Goal: Task Accomplishment & Management: Complete application form

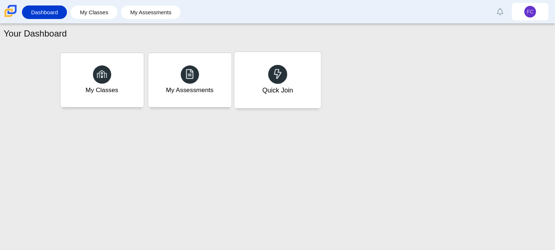
click at [291, 94] on div "Quick Join" at bounding box center [277, 91] width 31 height 10
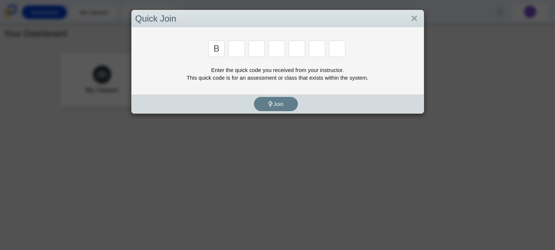
type input "B"
type input "M"
type input "3"
type input "5"
type input "3"
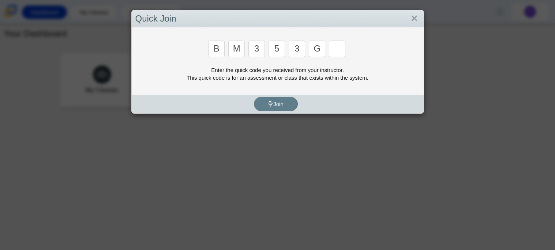
type input "G"
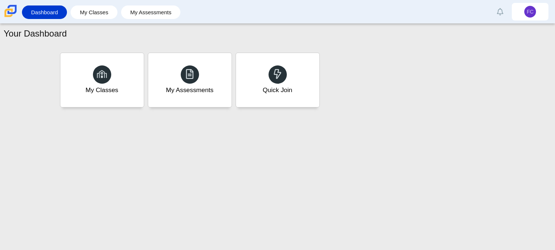
type input "B"
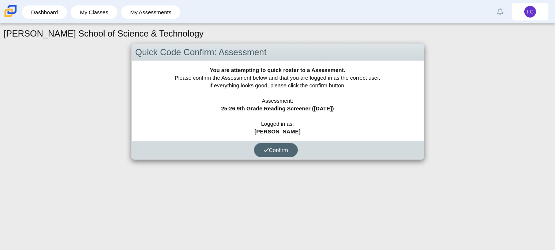
click at [286, 154] on button "Confirm" at bounding box center [276, 150] width 44 height 14
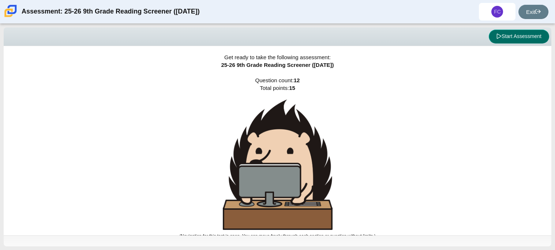
click at [510, 31] on button "Start Assessment" at bounding box center [519, 37] width 60 height 14
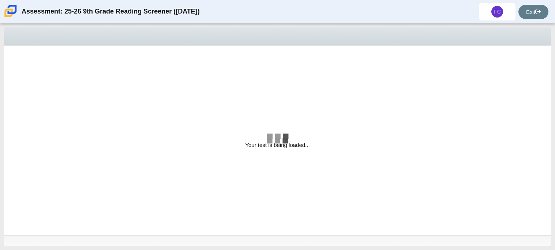
select select "ccc5b315-3c7c-471c-bf90-f22c8299c798"
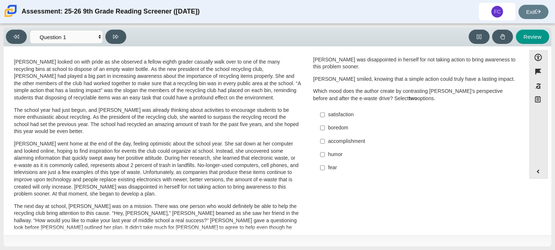
scroll to position [14, 0]
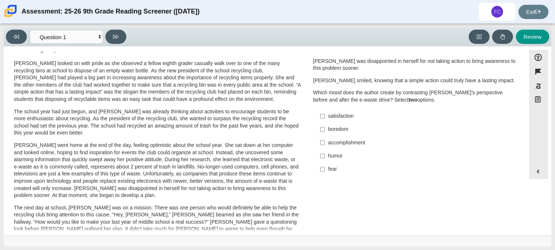
click at [172, 163] on p "Scarlett went home at the end of the day, feeling optimistic about the school y…" at bounding box center [157, 170] width 287 height 57
click at [99, 40] on select "Questions Question 1 Question 2 Question 3 Question 4 Question 5 Question 6 Que…" at bounding box center [66, 37] width 73 height 14
click at [337, 199] on div "A Lasting Impact Scarlett looked on with pride as she observed a fellow eighth …" at bounding box center [264, 250] width 515 height 413
click at [97, 36] on select "Questions Question 1 Question 2 Question 3 Question 4 Question 5 Question 6 Que…" at bounding box center [66, 37] width 73 height 14
click at [292, 164] on p "Scarlett went home at the end of the day, feeling optimistic about the school y…" at bounding box center [157, 170] width 287 height 57
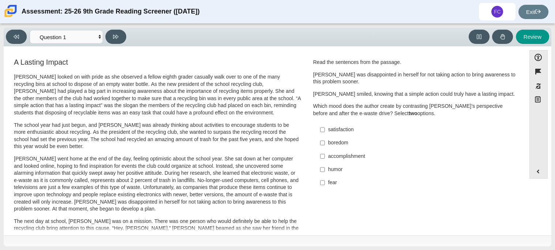
scroll to position [1, 0]
click at [328, 127] on div "satisfaction" at bounding box center [420, 129] width 185 height 7
click at [325, 127] on input "satisfaction satisfaction" at bounding box center [322, 129] width 5 height 13
checkbox input "true"
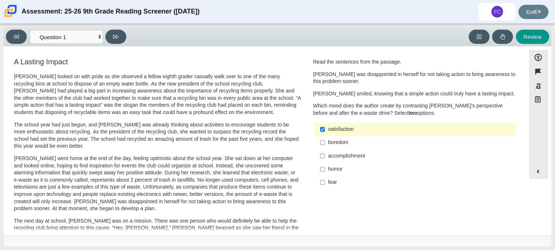
click at [337, 156] on div "accomplishment" at bounding box center [420, 156] width 185 height 7
click at [325, 156] on input "accomplishment accomplishment" at bounding box center [322, 155] width 5 height 13
checkbox input "true"
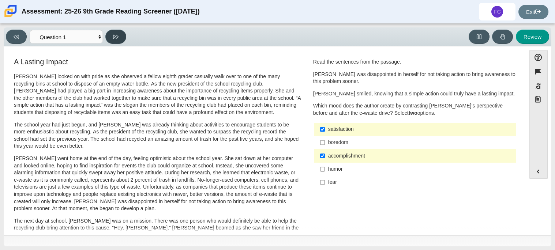
click at [115, 38] on icon at bounding box center [115, 36] width 5 height 5
select select "0ff64528-ffd7-428d-b192-babfaadd44e8"
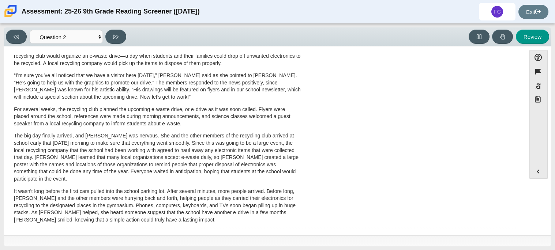
scroll to position [0, 0]
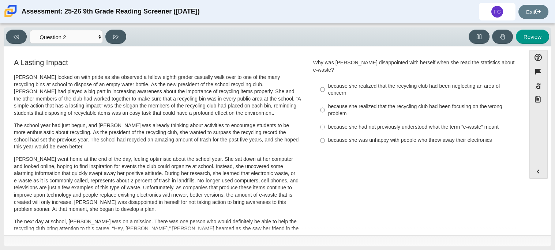
click at [341, 104] on div "because she realized that the recycling club had been focusing on the wrong pro…" at bounding box center [420, 110] width 185 height 14
click at [325, 104] on input "because she realized that the recycling club had been focusing on the wrong pro…" at bounding box center [322, 110] width 5 height 21
radio input "true"
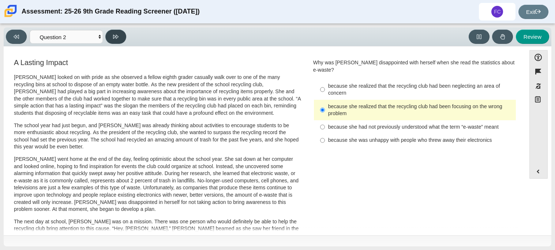
click at [125, 34] on button at bounding box center [115, 37] width 21 height 14
select select "7ce3d843-6974-4858-901c-1ff39630e843"
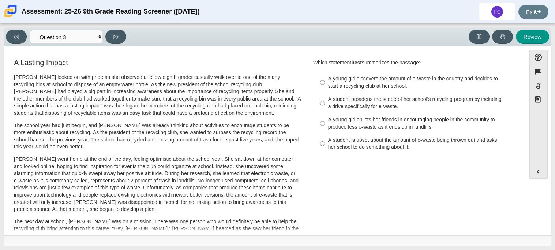
click at [374, 107] on div "A student broadens the scope of her school’s recycling program by including a d…" at bounding box center [420, 103] width 185 height 14
click at [325, 107] on input "A student broadens the scope of her school’s recycling program by including a d…" at bounding box center [322, 103] width 5 height 21
radio input "true"
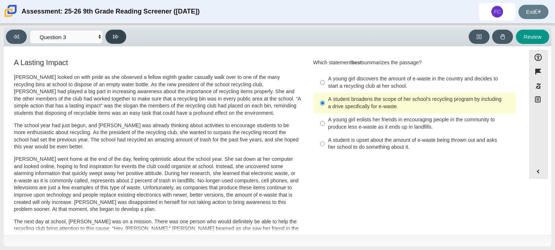
click at [121, 41] on button at bounding box center [115, 37] width 21 height 14
select select "ca9ea0f1-49c5-4bd1-83b0-472c18652b42"
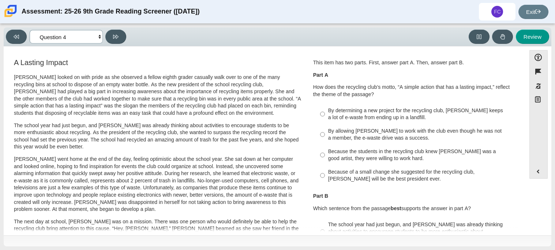
click at [95, 37] on select "Questions Question 1 Question 2 Question 3 Question 4 Question 5 Question 6 Que…" at bounding box center [66, 37] width 73 height 14
click at [281, 175] on p "Scarlett went home at the end of the day, feeling optimistic about the school y…" at bounding box center [157, 184] width 287 height 57
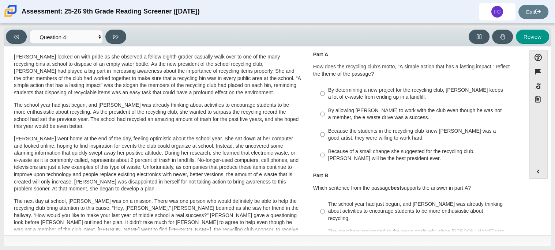
scroll to position [19, 0]
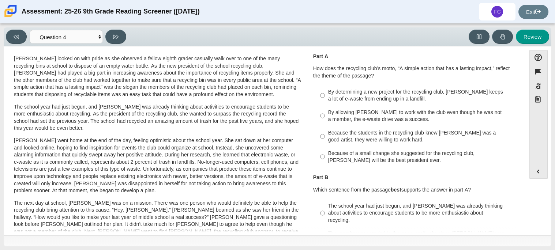
click at [350, 110] on div "By allowing Juan Carlos to work with the club even though he was not a member, …" at bounding box center [420, 116] width 185 height 14
click at [325, 110] on input "By allowing Juan Carlos to work with the club even though he was not a member, …" at bounding box center [322, 116] width 5 height 21
radio input "true"
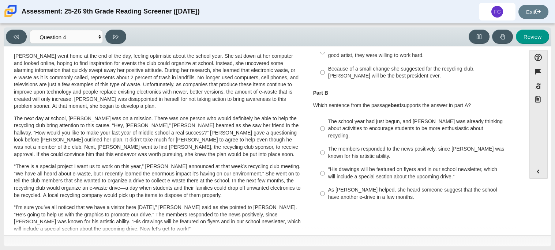
scroll to position [105, 0]
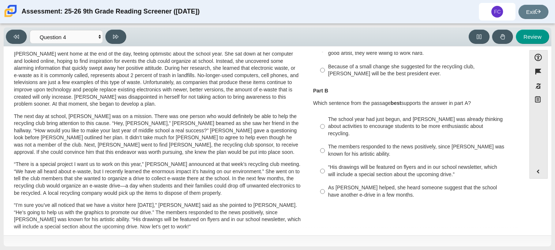
click at [337, 151] on label "The members responded to the news positively, since Juan Carlos was known for h…" at bounding box center [415, 151] width 201 height 21
click at [325, 151] on input "The members responded to the news positively, since Juan Carlos was known for h…" at bounding box center [322, 151] width 5 height 21
radio input "true"
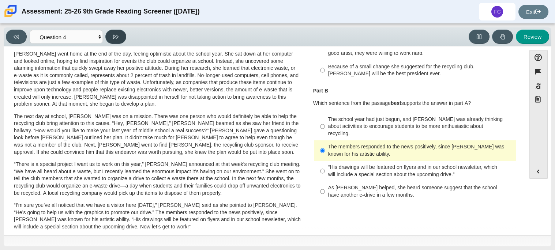
click at [121, 37] on button at bounding box center [115, 37] width 21 height 14
select select "e41f1a79-e29f-4095-8030-a53364015bed"
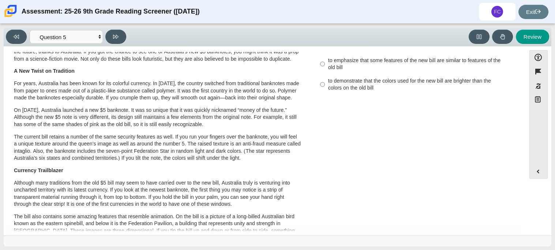
scroll to position [0, 0]
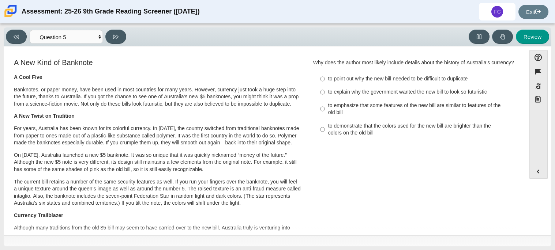
click at [335, 113] on div "to emphasize that some features of the new bill are similar to features of the …" at bounding box center [420, 109] width 185 height 14
click at [325, 113] on input "to emphasize that some features of the new bill are similar to features of the …" at bounding box center [322, 109] width 5 height 21
radio input "true"
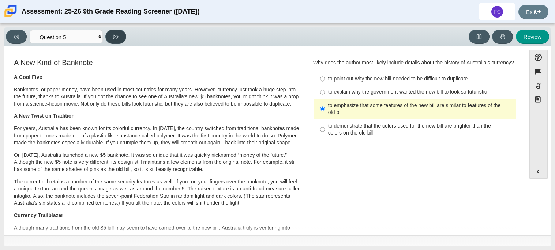
click at [112, 30] on button at bounding box center [115, 37] width 21 height 14
select select "69146e31-7b3d-4a3e-9ce6-f30c24342ae0"
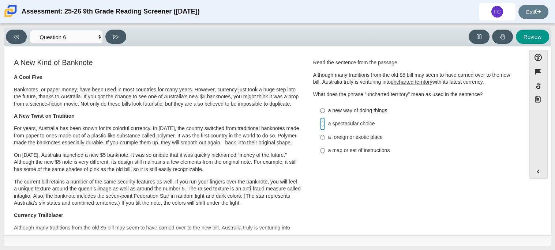
click at [320, 123] on input "a spectacular choice a spectacular choice" at bounding box center [322, 124] width 5 height 13
radio input "true"
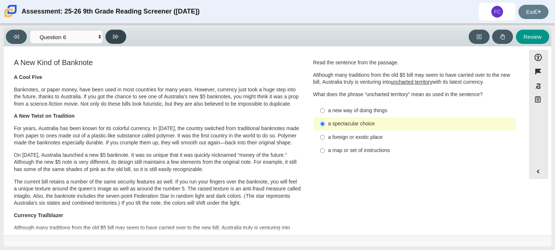
click at [115, 37] on icon at bounding box center [115, 36] width 5 height 5
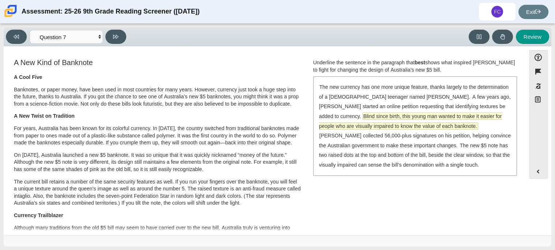
click at [334, 114] on span "Blind since birth, this young man wanted to make it easier for people who are v…" at bounding box center [410, 121] width 183 height 16
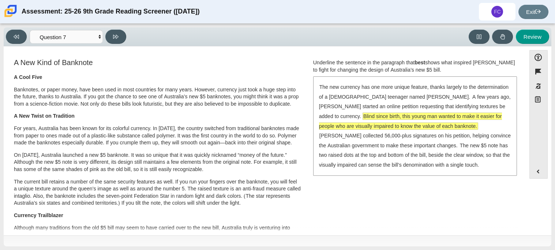
click at [334, 114] on span "Blind since birth, this young man wanted to make it easier for people who are v…" at bounding box center [410, 121] width 183 height 16
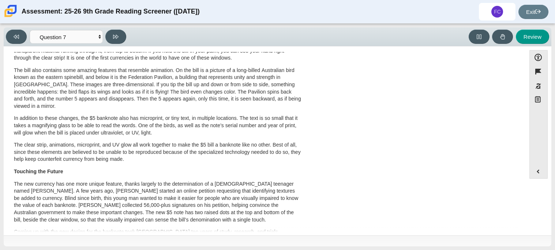
scroll to position [252, 0]
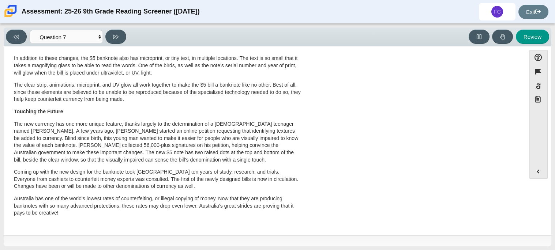
click at [389, 104] on div "A New Kind of Banknote A Cool Five Banknotes, or paper money, have been used in…" at bounding box center [264, 17] width 515 height 422
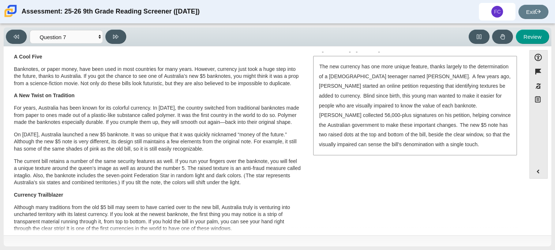
scroll to position [6, 0]
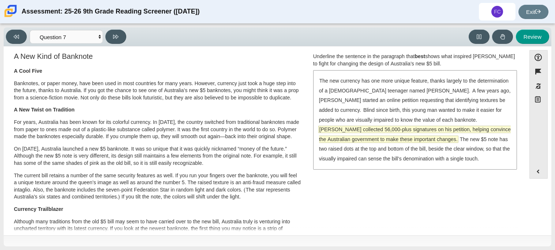
click at [372, 128] on span "McLeod collected 56,000-plus signatures on his petition, helping convince the A…" at bounding box center [415, 134] width 192 height 16
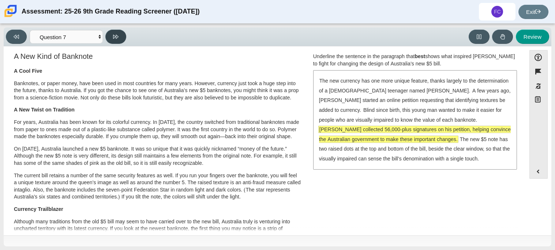
click at [120, 38] on button at bounding box center [115, 37] width 21 height 14
select select "ea8338c2-a6a3-418e-a305-2b963b54a290"
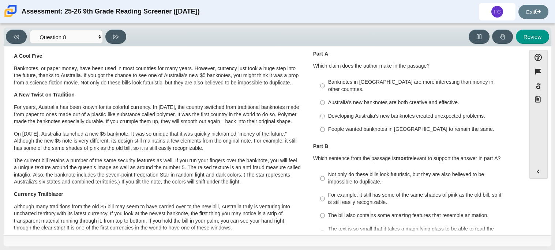
scroll to position [24, 0]
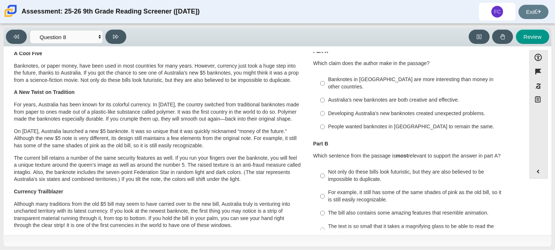
click at [342, 97] on div "Australia’s new banknotes are both creative and effective." at bounding box center [420, 100] width 185 height 7
click at [325, 94] on input "Australia’s new banknotes are both creative and effective. Australia’s new bank…" at bounding box center [322, 100] width 5 height 13
radio input "true"
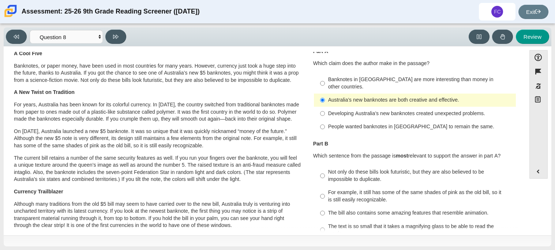
click at [358, 210] on div "The bill also contains some amazing features that resemble animation." at bounding box center [420, 213] width 185 height 7
click at [325, 208] on input "The bill also contains some amazing features that resemble animation. The bill …" at bounding box center [322, 213] width 5 height 13
radio input "true"
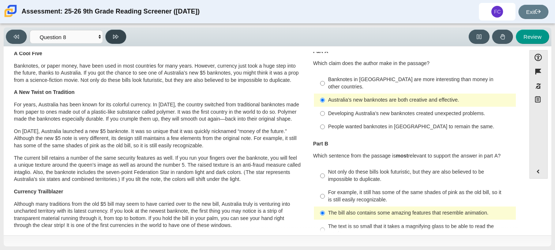
click at [118, 34] on icon at bounding box center [115, 36] width 5 height 5
select select "89f058d6-b15c-4ef5-a4b3-fdaffb8868b6"
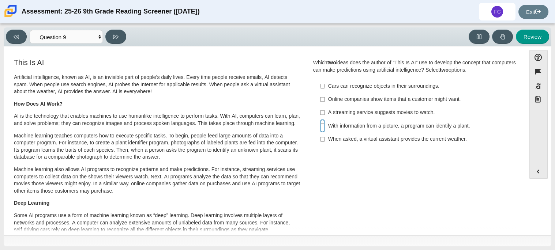
click at [322, 126] on input "With information from a picture, a program can identify a plant. With informati…" at bounding box center [322, 125] width 5 height 13
checkbox input "true"
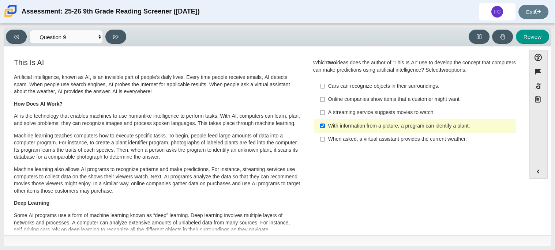
click at [328, 102] on div "Online companies show items that a customer might want." at bounding box center [420, 99] width 185 height 7
click at [325, 102] on input "Online companies show items that a customer might want. Online companies show i…" at bounding box center [322, 99] width 5 height 13
checkbox input "true"
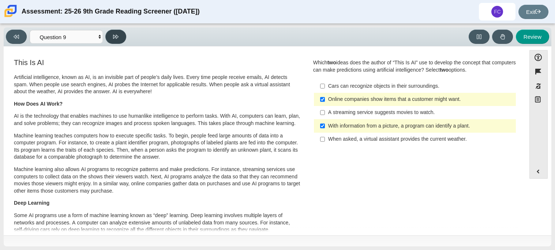
click at [120, 40] on button at bounding box center [115, 37] width 21 height 14
select select "cdf3c14e-a918-44d1-9b63-3db0fa81641e"
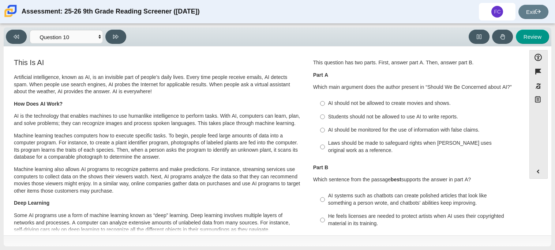
click at [359, 119] on div "Students should not be allowed to use AI to write reports." at bounding box center [420, 117] width 185 height 7
click at [325, 119] on input "Students should not be allowed to use AI to write reports. Students should not …" at bounding box center [322, 116] width 5 height 13
radio input "true"
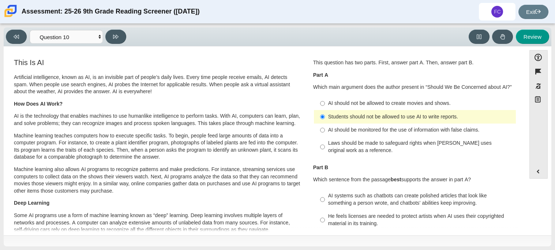
click at [371, 222] on div "He feels licenses are needed to protect artists when AI uses their copyrighted …" at bounding box center [420, 220] width 185 height 14
click at [325, 222] on input "He feels licenses are needed to protect artists when AI uses their copyrighted …" at bounding box center [322, 220] width 5 height 21
radio input "true"
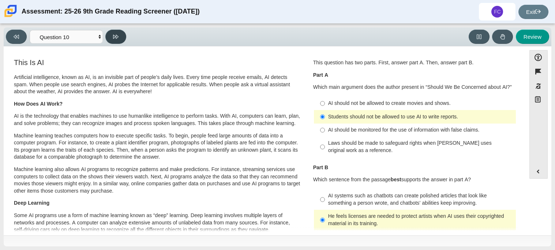
click at [121, 34] on button at bounding box center [115, 37] width 21 height 14
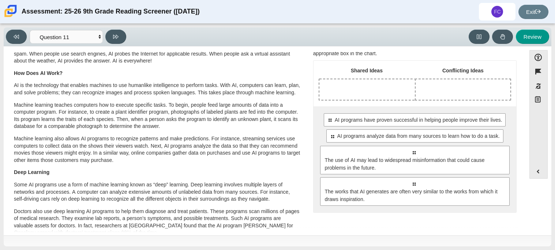
scroll to position [34, 0]
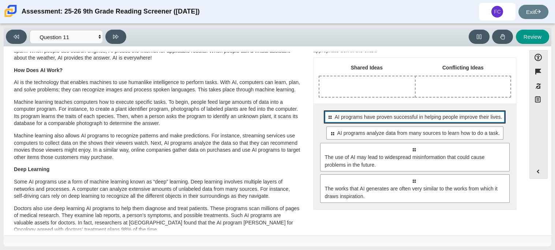
click at [349, 118] on span "AI programs have proven successful in helping people improve their lives." at bounding box center [419, 118] width 168 height 8
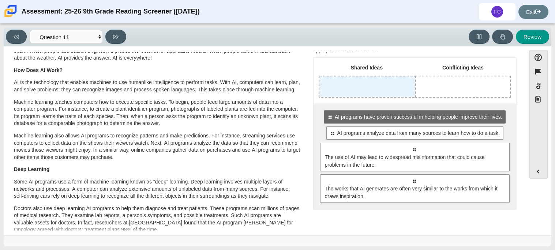
click at [390, 86] on div "Drop response in row 1 of column 1 (Shared Ideas)" at bounding box center [368, 87] width 96 height 21
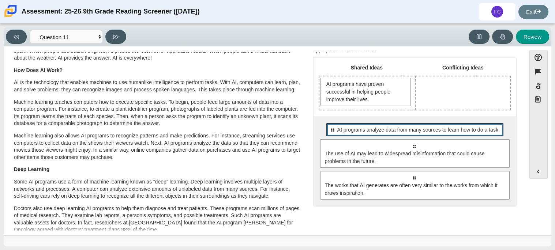
click at [368, 131] on span "AI programs analyze data from many sources to learn how to do a task." at bounding box center [419, 130] width 163 height 8
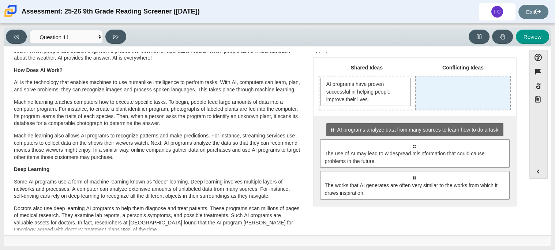
click at [427, 92] on div "Drop response in row 1 of column 2 (Conflicting Ideas)" at bounding box center [463, 93] width 95 height 33
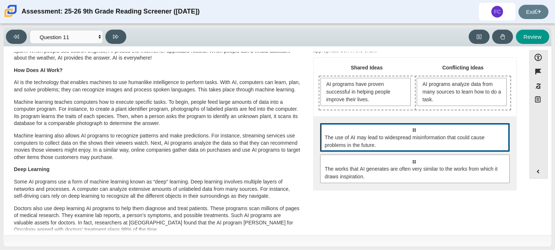
click at [358, 145] on span "The use of AI may lead to widespread misinformation that could cause problems i…" at bounding box center [415, 141] width 181 height 15
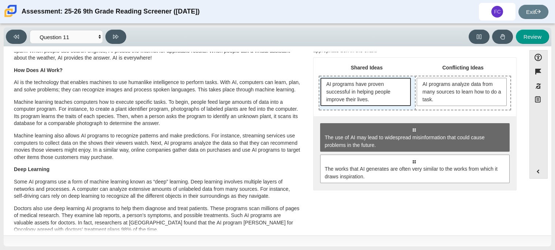
click at [375, 98] on span "AI programs have proven successful in helping people improve their lives." at bounding box center [367, 92] width 81 height 23
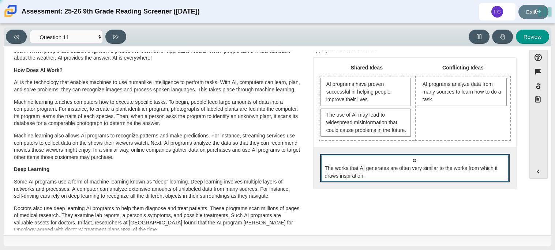
click at [396, 172] on span "The works that AI generates are often very similar to the works from which it d…" at bounding box center [415, 172] width 181 height 15
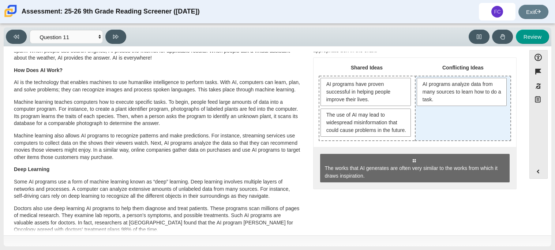
click at [447, 138] on div "AI programs analyze data from many sources to learn how to do a task." at bounding box center [463, 109] width 95 height 64
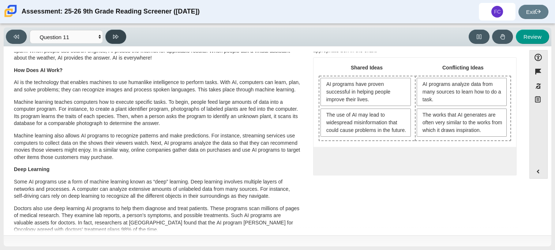
click at [115, 37] on icon at bounding box center [115, 36] width 5 height 5
select select "c3effed4-44ce-4a19-bd96-1787f34e9b4c"
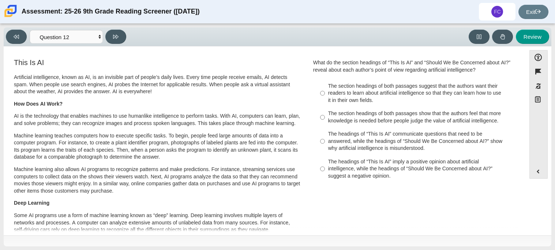
click at [331, 121] on div "The section headings of both passages show that the authors feel that more know…" at bounding box center [420, 117] width 185 height 14
click at [325, 121] on input "The section headings of both passages show that the authors feel that more know…" at bounding box center [322, 117] width 5 height 21
radio input "true"
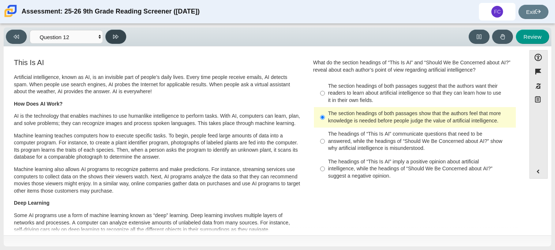
click at [112, 37] on button at bounding box center [115, 37] width 21 height 14
select select "review"
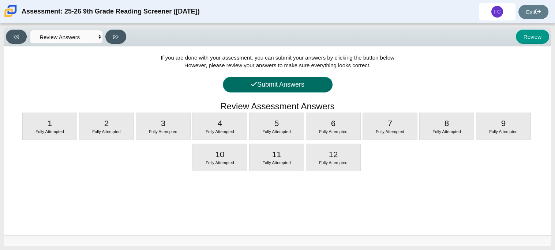
click at [263, 83] on button "Submit Answers" at bounding box center [278, 85] width 110 height 16
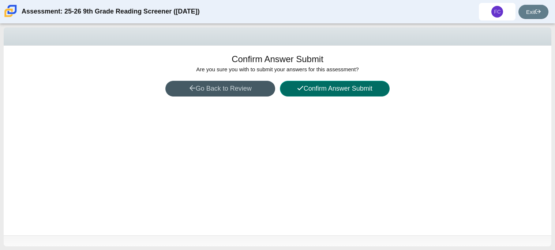
click at [294, 86] on button "Confirm Answer Submit" at bounding box center [335, 89] width 110 height 16
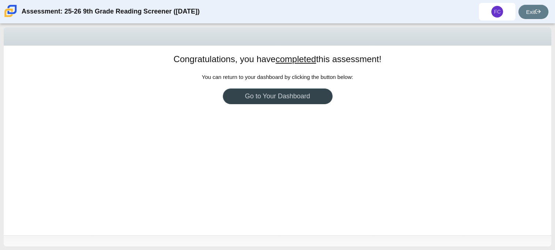
click at [288, 96] on link "Go to Your Dashboard" at bounding box center [278, 97] width 110 height 16
